Goal: Information Seeking & Learning: Find specific fact

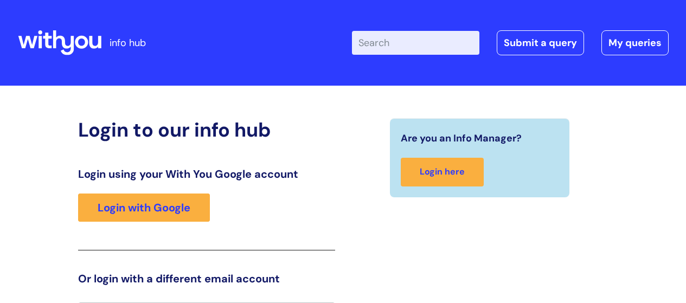
scroll to position [24, 0]
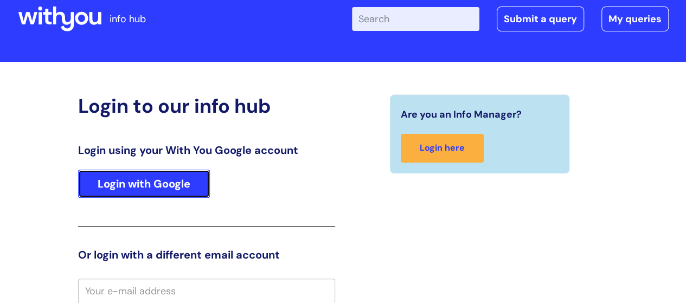
click at [198, 188] on link "Login with Google" at bounding box center [144, 184] width 132 height 28
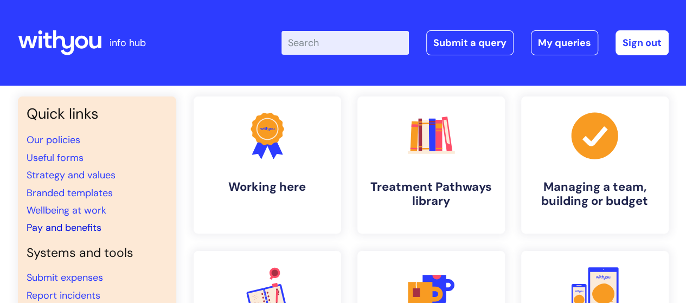
click at [76, 227] on link "Pay and benefits" at bounding box center [64, 227] width 75 height 13
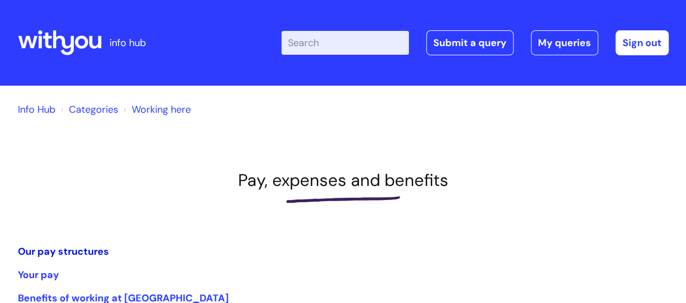
click at [72, 251] on link "Our pay structures" at bounding box center [63, 251] width 91 height 13
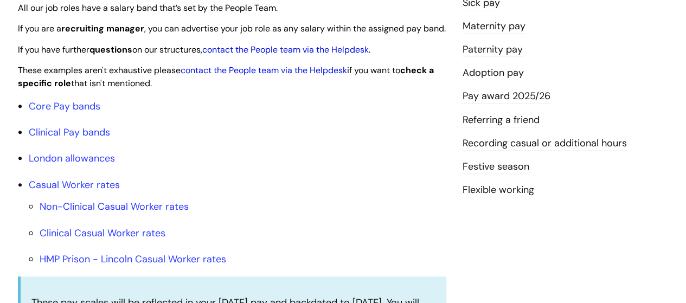
scroll to position [317, 0]
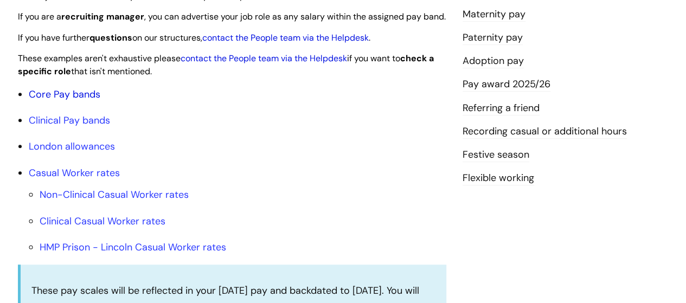
click at [72, 101] on link "Core Pay bands" at bounding box center [65, 94] width 72 height 13
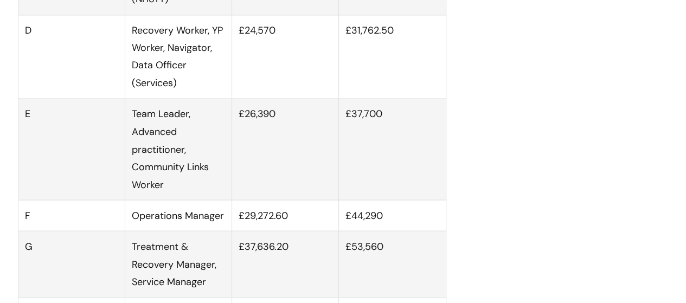
scroll to position [913, 0]
